Goal: Go to known website: Access a specific website the user already knows

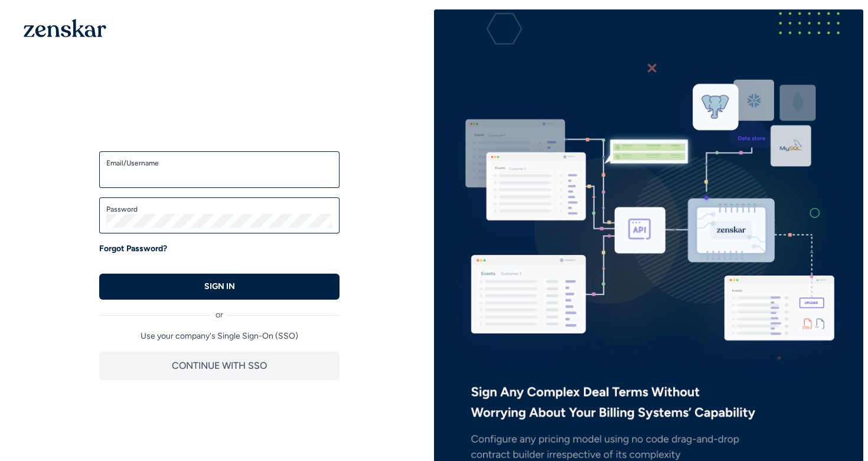
type input "**********"
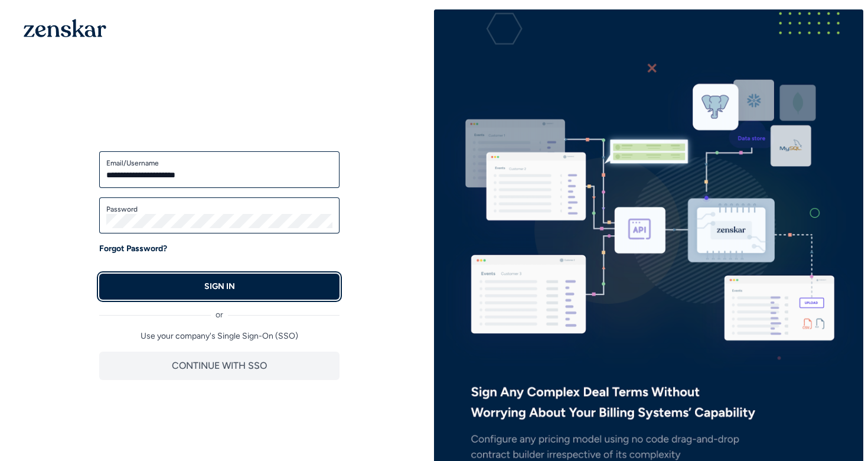
click at [207, 292] on button "SIGN IN" at bounding box center [219, 287] width 240 height 26
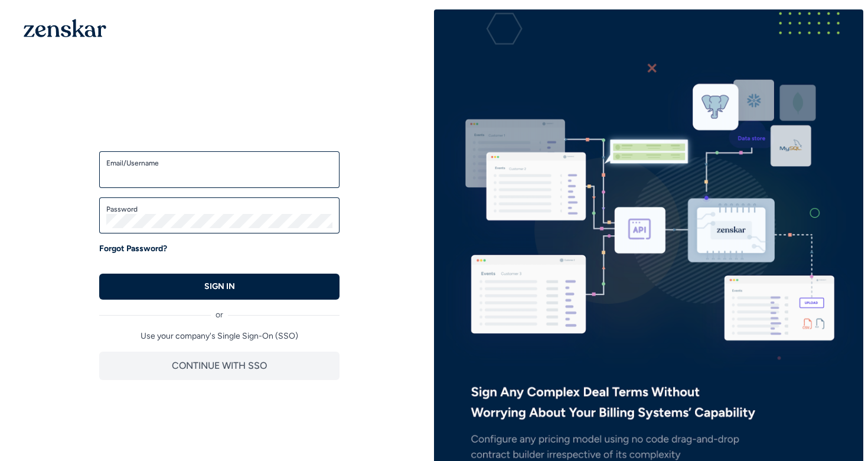
type input "**********"
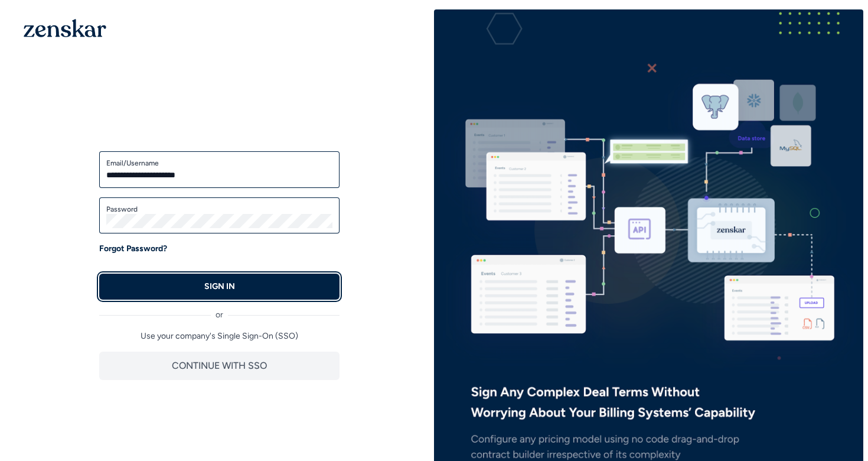
click at [158, 294] on button "SIGN IN" at bounding box center [219, 287] width 240 height 26
